Goal: Task Accomplishment & Management: Manage account settings

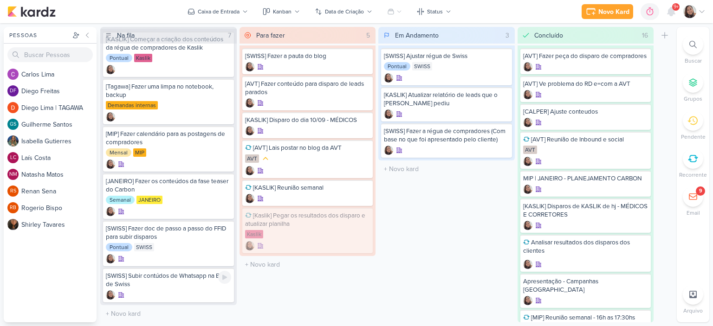
scroll to position [15, 0]
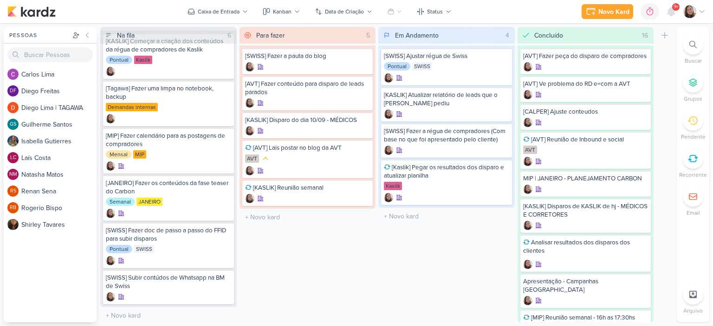
click at [689, 197] on icon at bounding box center [692, 196] width 9 height 9
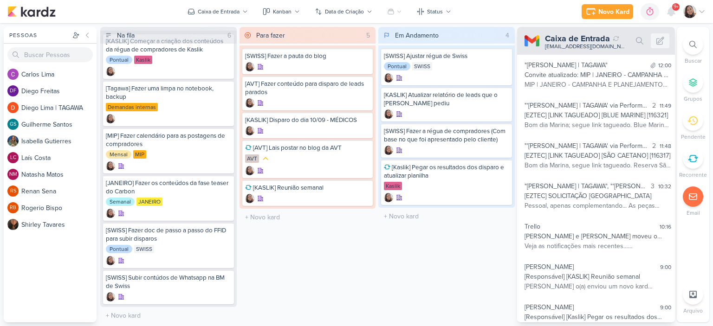
click at [455, 240] on div "Em Andamento 4 Mover Para Esquerda Mover Para Direita Deletar [SWISS] Ajustar r…" at bounding box center [446, 175] width 136 height 296
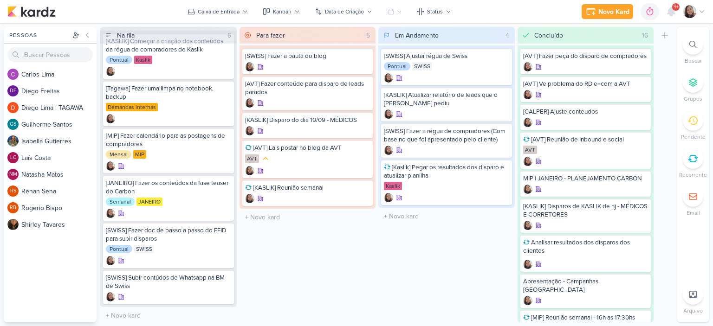
click at [672, 6] on div "9+" at bounding box center [675, 6] width 7 height 7
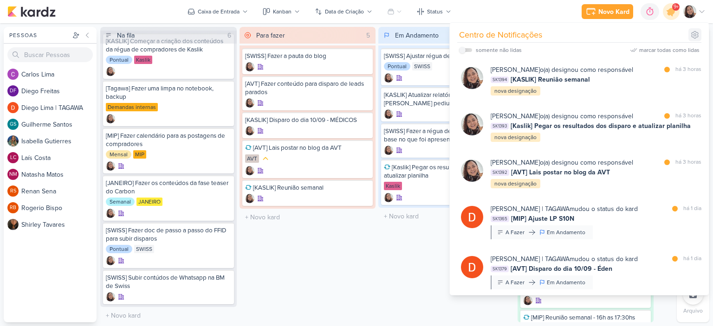
click at [698, 33] on icon at bounding box center [694, 34] width 9 height 9
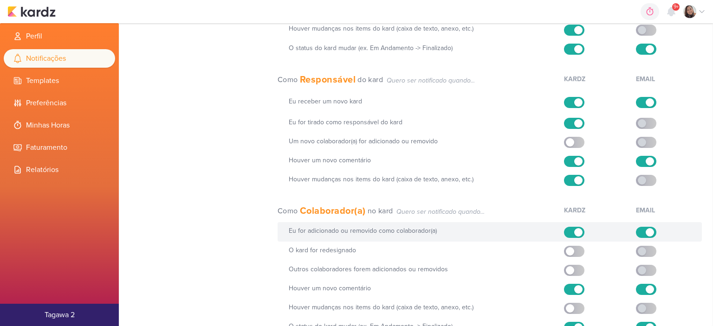
scroll to position [128, 0]
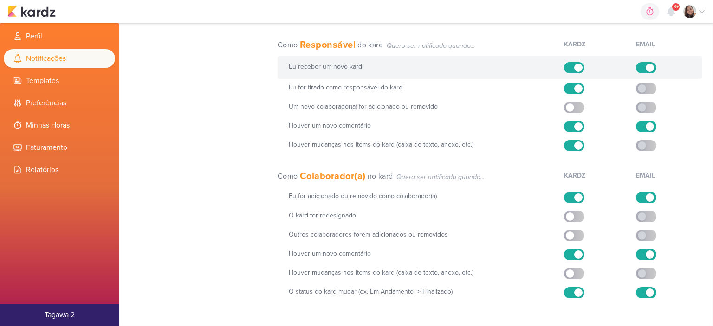
click at [641, 66] on label at bounding box center [646, 67] width 20 height 11
click at [646, 66] on input "checkbox" at bounding box center [650, 68] width 8 height 8
checkbox input "false"
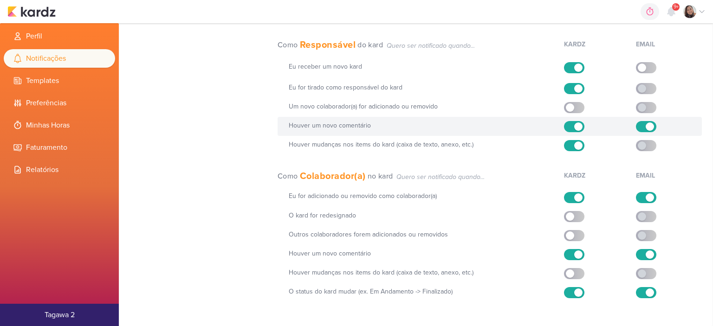
click at [636, 124] on label at bounding box center [646, 126] width 20 height 11
click at [646, 124] on input "checkbox" at bounding box center [650, 127] width 8 height 8
checkbox input "false"
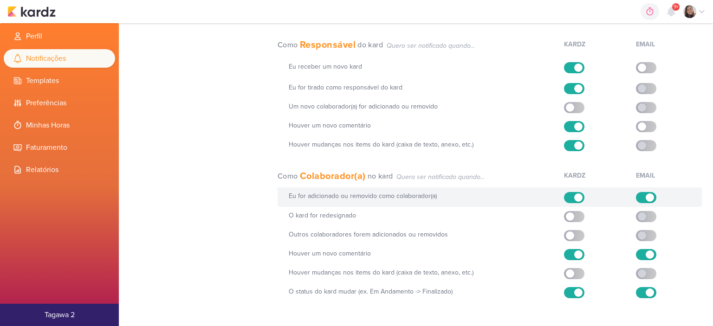
click at [636, 196] on label at bounding box center [646, 197] width 20 height 11
click at [646, 196] on input "checkbox" at bounding box center [650, 198] width 8 height 8
checkbox input "false"
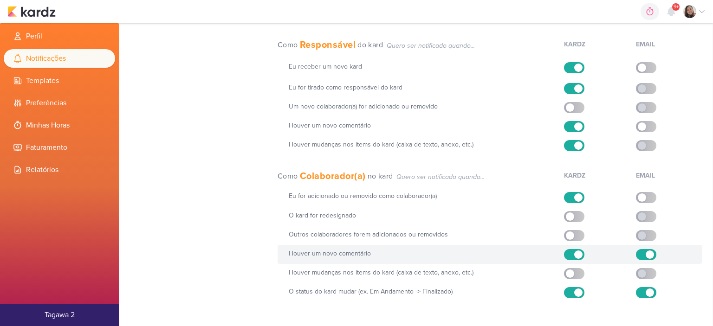
click at [639, 254] on label at bounding box center [646, 254] width 20 height 11
click at [646, 254] on input "checkbox" at bounding box center [650, 255] width 8 height 8
checkbox input "false"
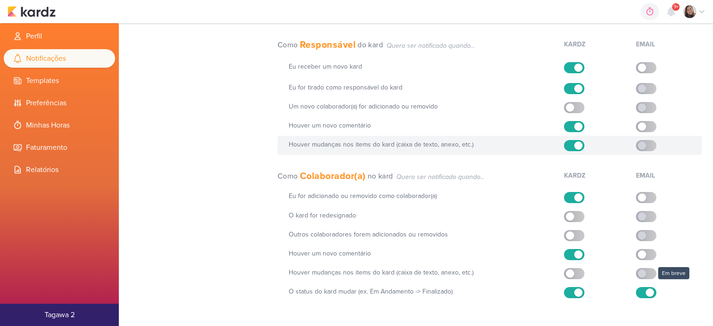
click at [648, 145] on label at bounding box center [646, 145] width 20 height 11
click at [642, 148] on label at bounding box center [646, 145] width 20 height 11
click at [659, 143] on div "Em breve" at bounding box center [669, 146] width 66 height 12
click at [651, 146] on div at bounding box center [645, 145] width 19 height 11
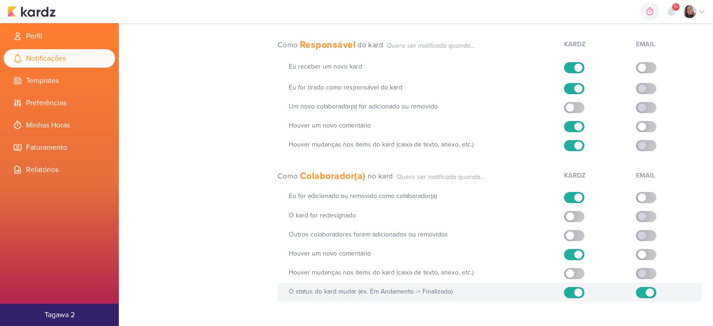
click at [637, 292] on label at bounding box center [646, 292] width 20 height 11
click at [646, 292] on input "checkbox" at bounding box center [650, 293] width 8 height 8
click at [648, 289] on label at bounding box center [646, 292] width 20 height 11
click at [646, 289] on input "checkbox" at bounding box center [642, 293] width 8 height 8
checkbox input "true"
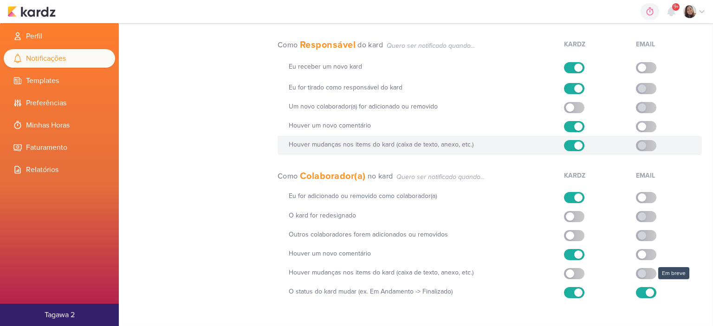
click at [647, 142] on label at bounding box center [646, 145] width 20 height 11
click at [645, 149] on label at bounding box center [646, 145] width 20 height 11
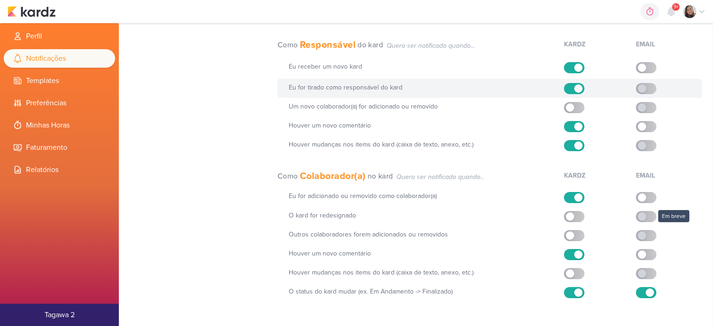
click at [649, 89] on label at bounding box center [646, 88] width 20 height 11
click at [645, 88] on label at bounding box center [646, 88] width 20 height 11
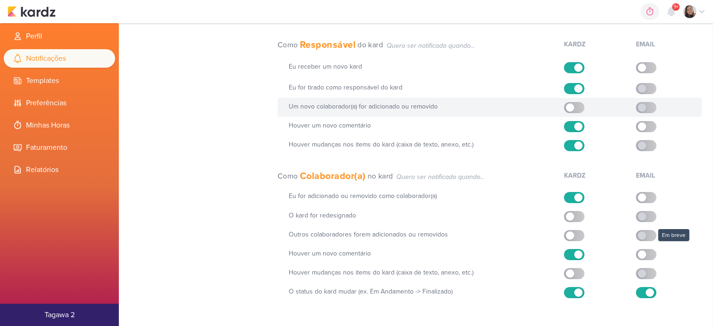
click at [644, 108] on label at bounding box center [646, 107] width 20 height 11
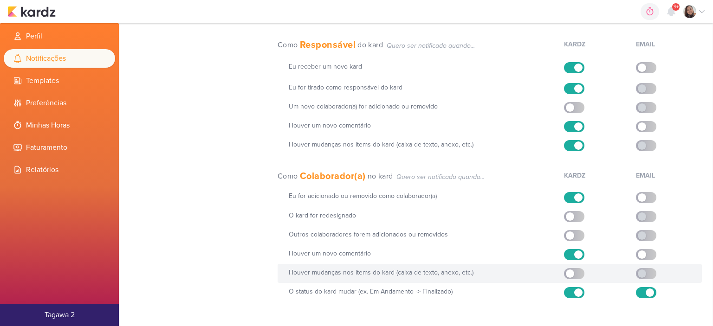
click at [641, 268] on label at bounding box center [646, 273] width 20 height 11
click at [642, 271] on label at bounding box center [646, 273] width 20 height 11
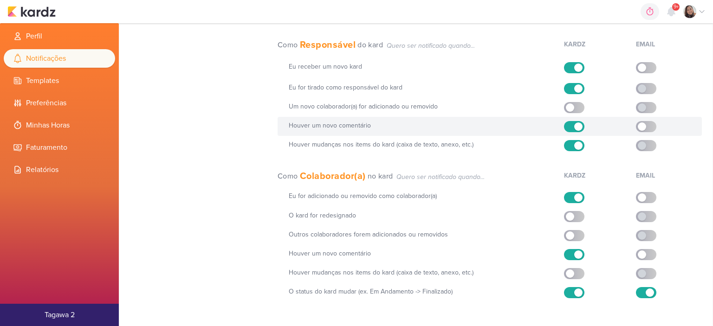
click at [648, 125] on label at bounding box center [646, 126] width 20 height 11
click at [646, 125] on input "checkbox" at bounding box center [642, 127] width 8 height 8
checkbox input "true"
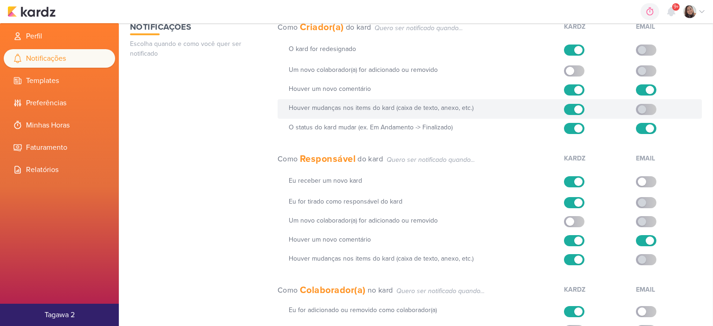
scroll to position [0, 0]
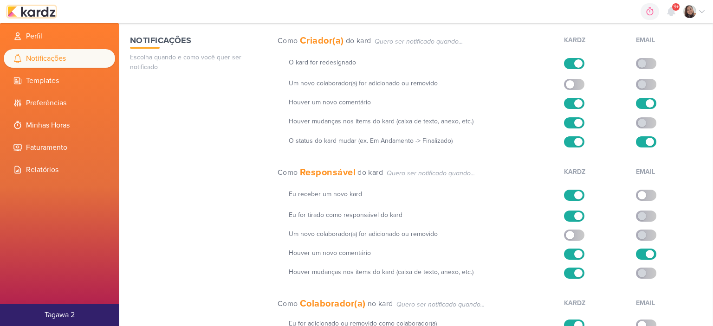
click at [39, 10] on img at bounding box center [31, 11] width 48 height 11
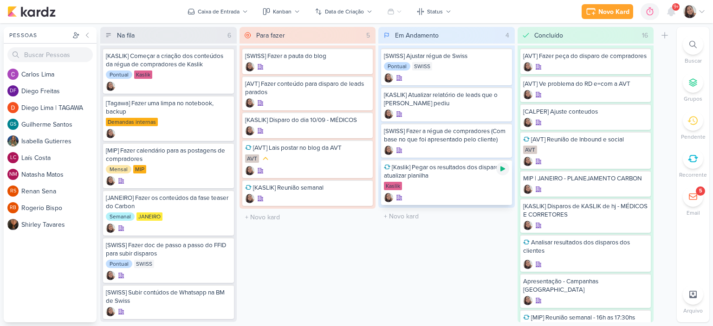
click at [501, 167] on icon at bounding box center [502, 169] width 5 height 5
